Goal: Transaction & Acquisition: Purchase product/service

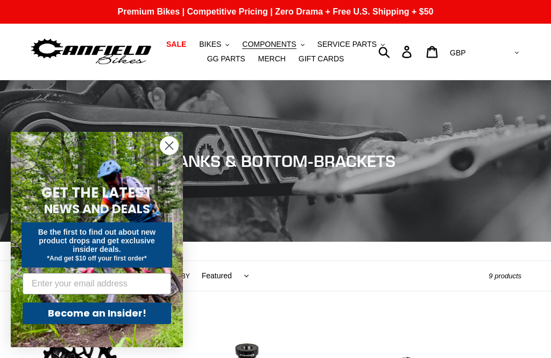
click at [173, 146] on circle "Close dialog" at bounding box center [169, 146] width 18 height 18
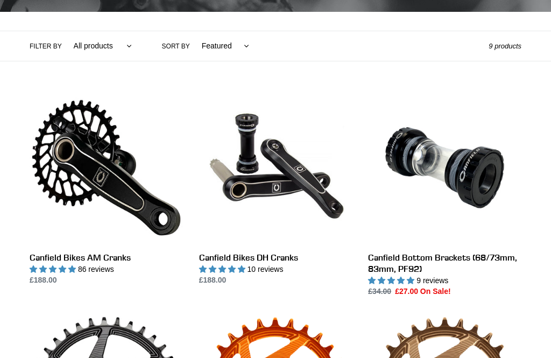
scroll to position [237, 0]
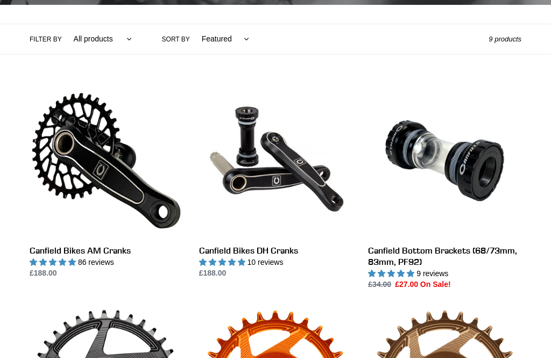
click at [67, 157] on link "Canfield Bikes AM Cranks" at bounding box center [106, 181] width 153 height 195
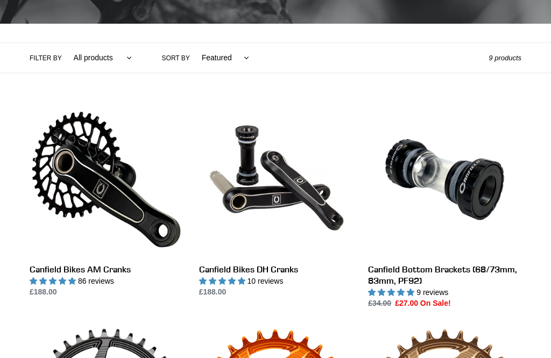
scroll to position [217, 0]
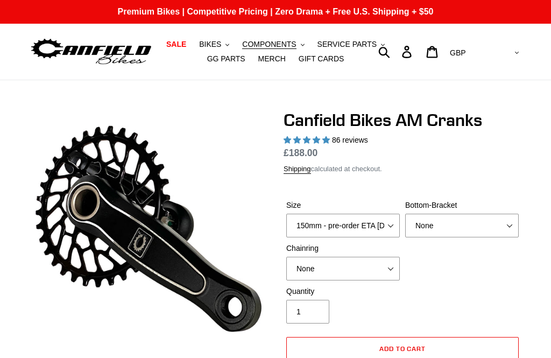
select select "highest-rating"
click at [386, 223] on select "150mm - pre-order ETA [DATE] 155mm - pre-order ETA [DATE] 160mm - pre-order ETA…" at bounding box center [342, 225] width 113 height 24
select select "160mm - pre-order ETA [DATE]"
click at [378, 219] on select "150mm - pre-order ETA [DATE] 155mm - pre-order ETA [DATE] 160mm - pre-order ETA…" at bounding box center [342, 225] width 113 height 24
click at [487, 227] on select "None BSA Threaded 68/73mm Press Fit PF92" at bounding box center [461, 225] width 113 height 24
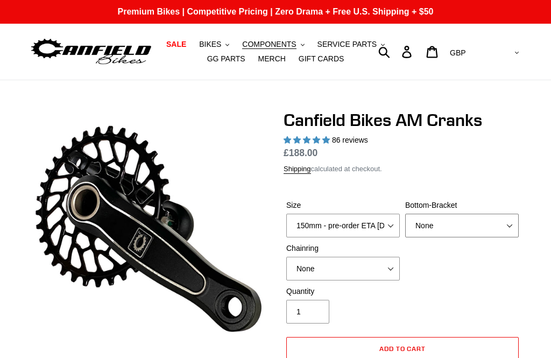
select select "BSA Threaded 68/73mm"
click at [376, 265] on select "None 30t Round (Boost 148) 30t Oval (Boost 148) 32t Round (Boost 148) 32t Oval …" at bounding box center [342, 268] width 113 height 24
select select "32t Round (Boost 148)"
